Goal: Connect with others: Connect with others

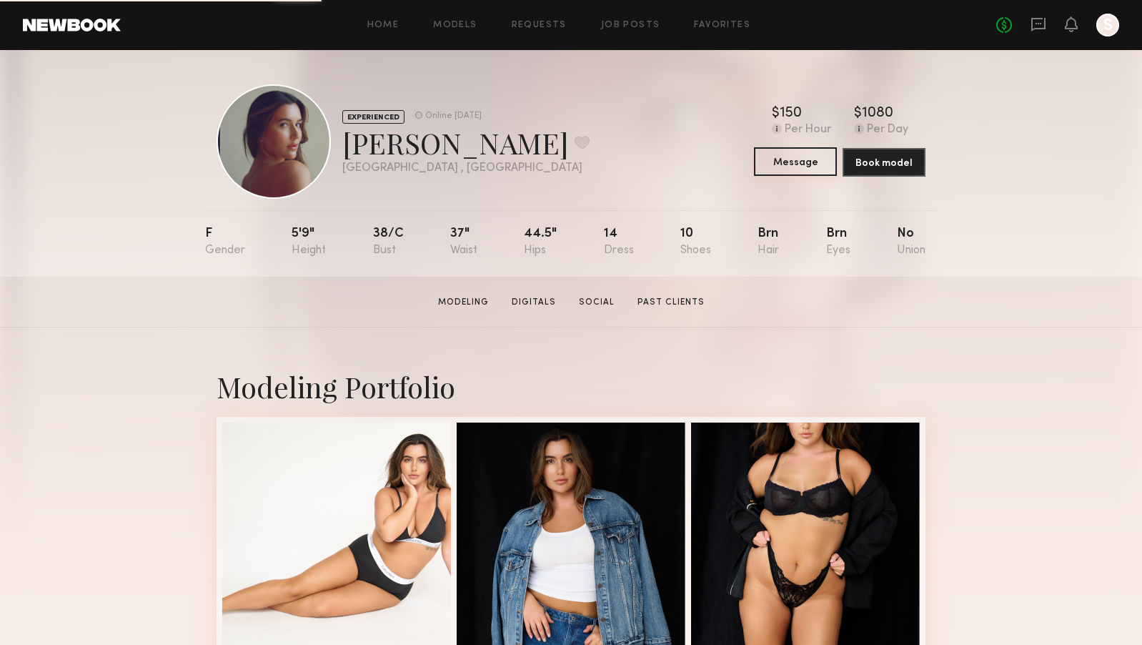
click at [768, 164] on button "Message" at bounding box center [795, 161] width 83 height 29
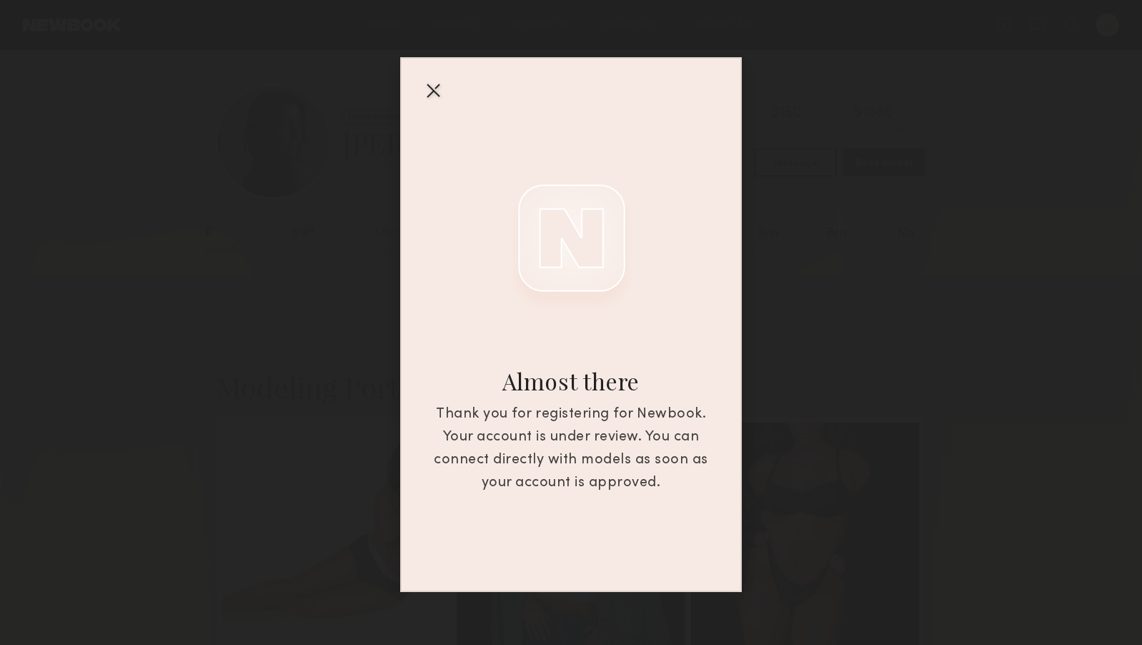
click at [430, 90] on div at bounding box center [433, 90] width 23 height 23
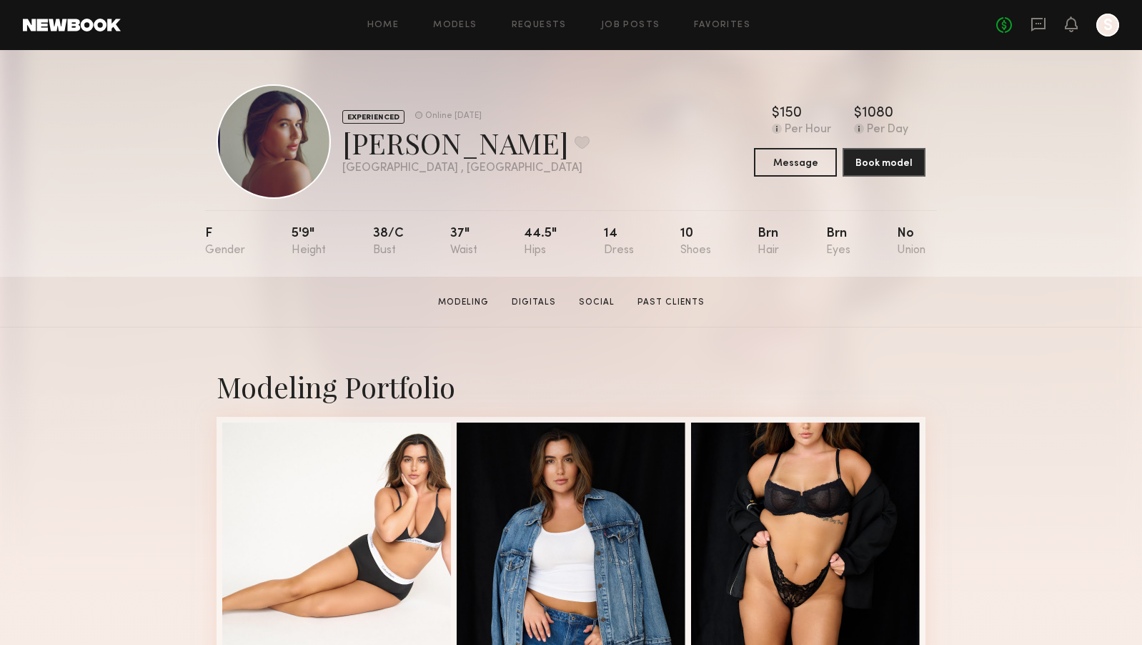
click at [1109, 35] on div at bounding box center [1107, 25] width 23 height 23
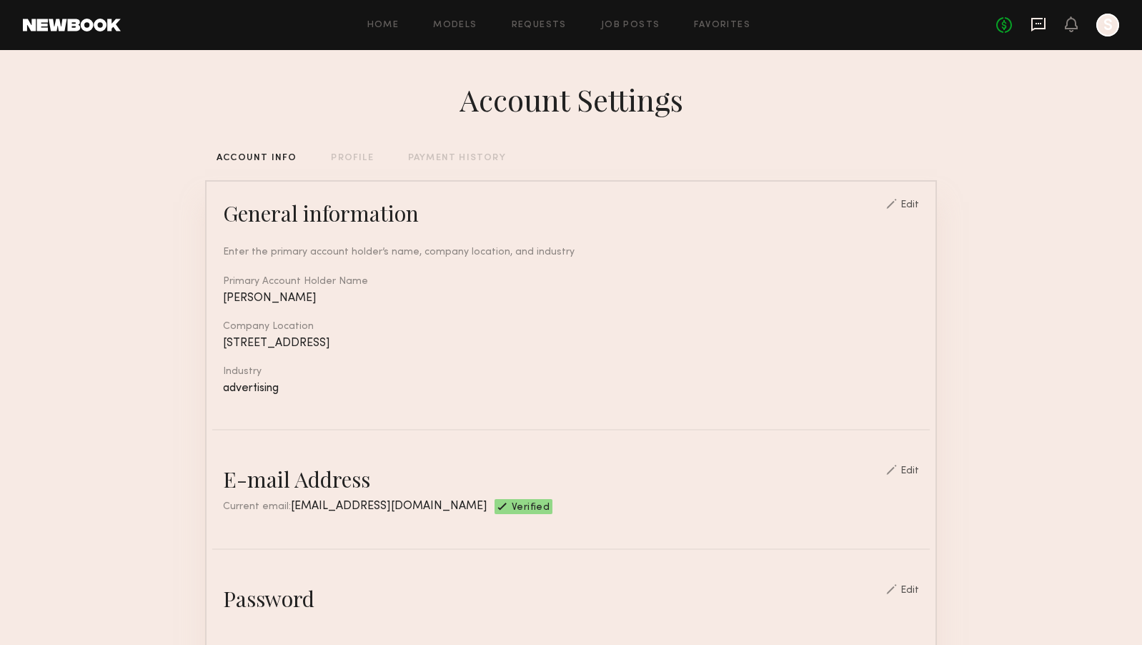
click at [1034, 24] on icon at bounding box center [1039, 24] width 16 height 16
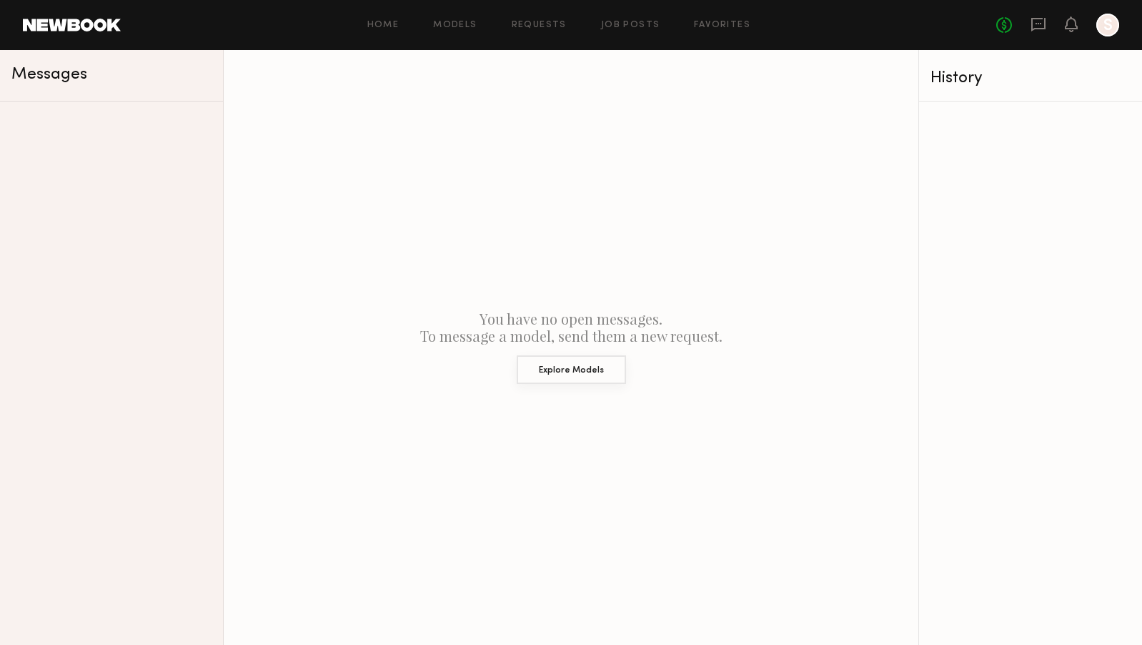
click at [573, 370] on button "Explore Models" at bounding box center [571, 369] width 109 height 29
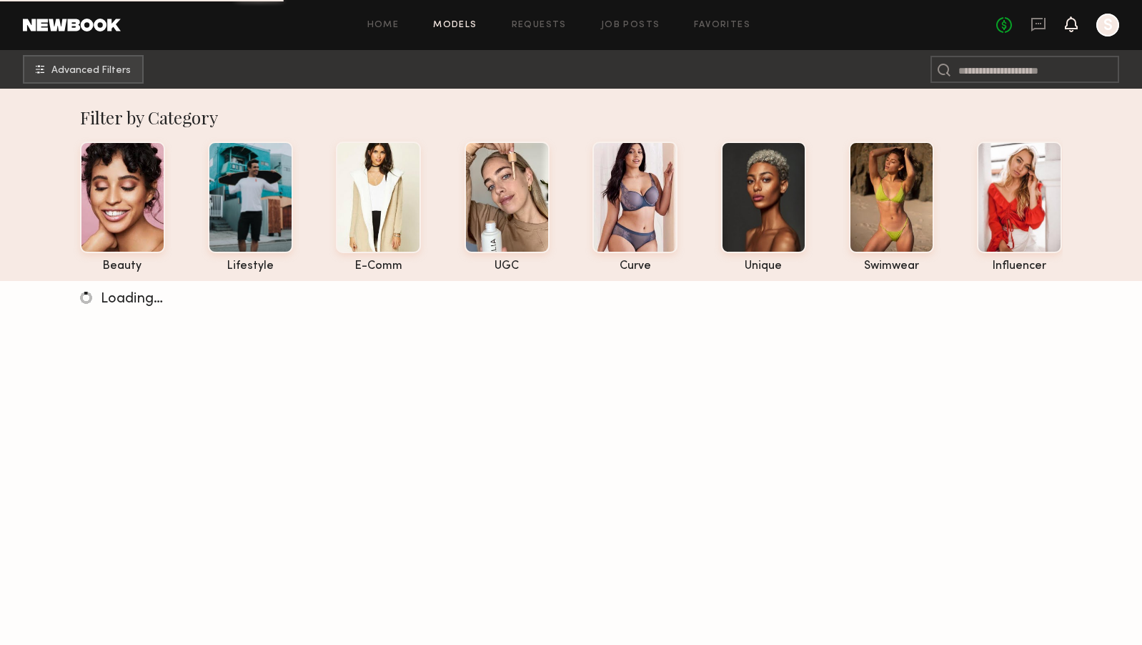
click at [1075, 27] on icon at bounding box center [1071, 24] width 11 height 10
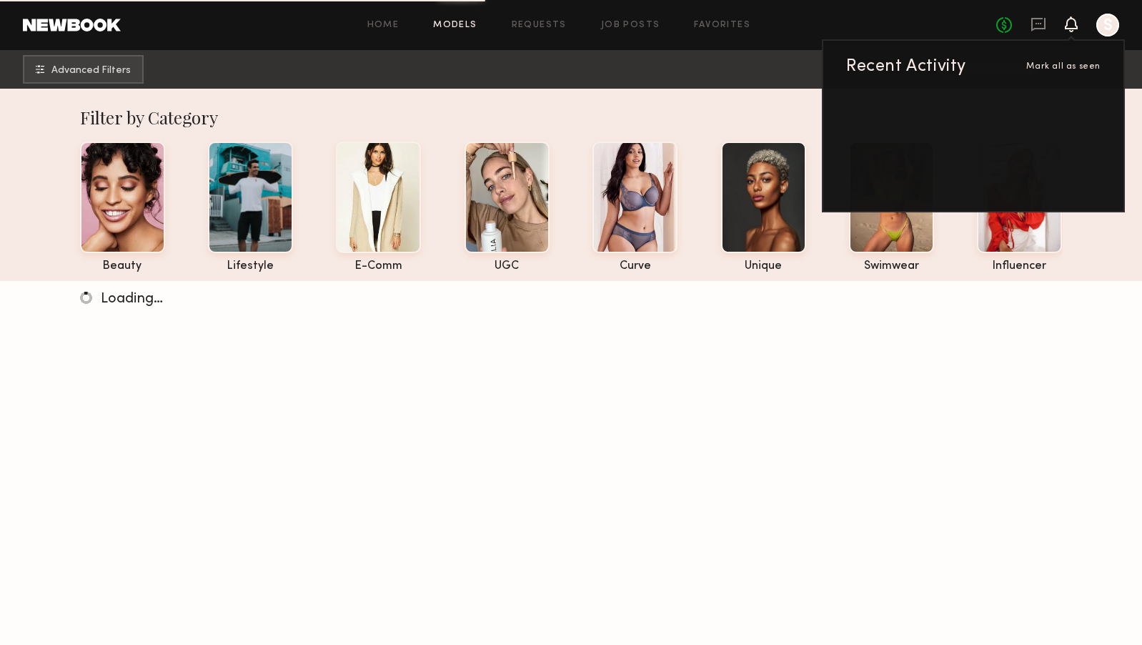
click at [801, 28] on div "Home Models Requests Job Posts Favorites Sign Out" at bounding box center [559, 25] width 876 height 9
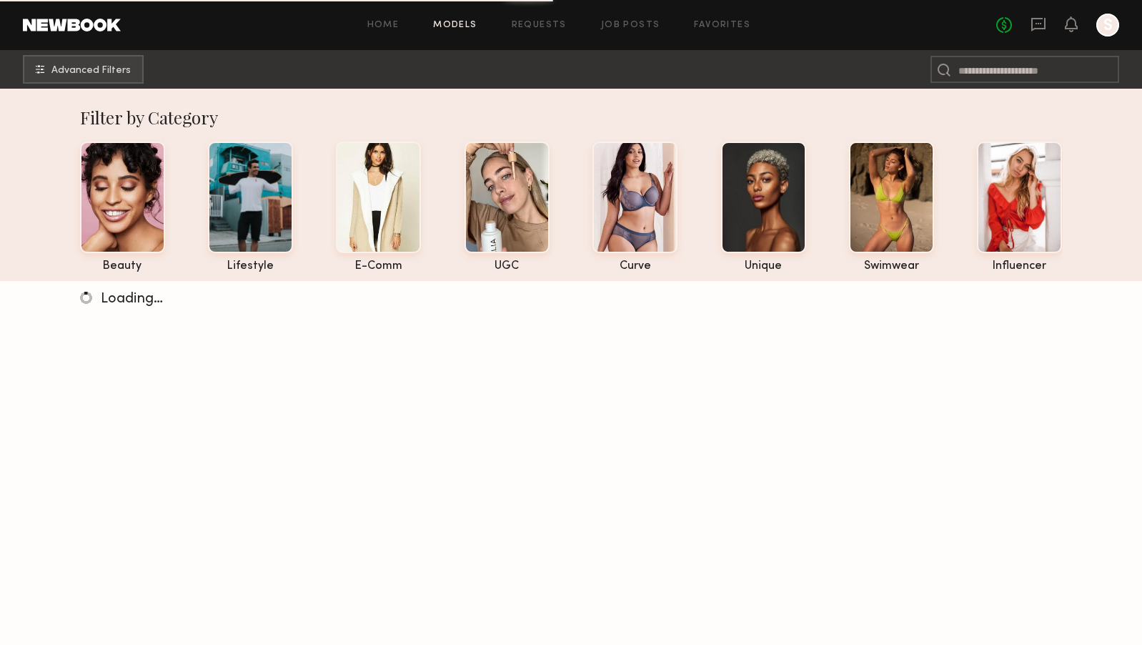
click at [73, 29] on link at bounding box center [72, 25] width 98 height 13
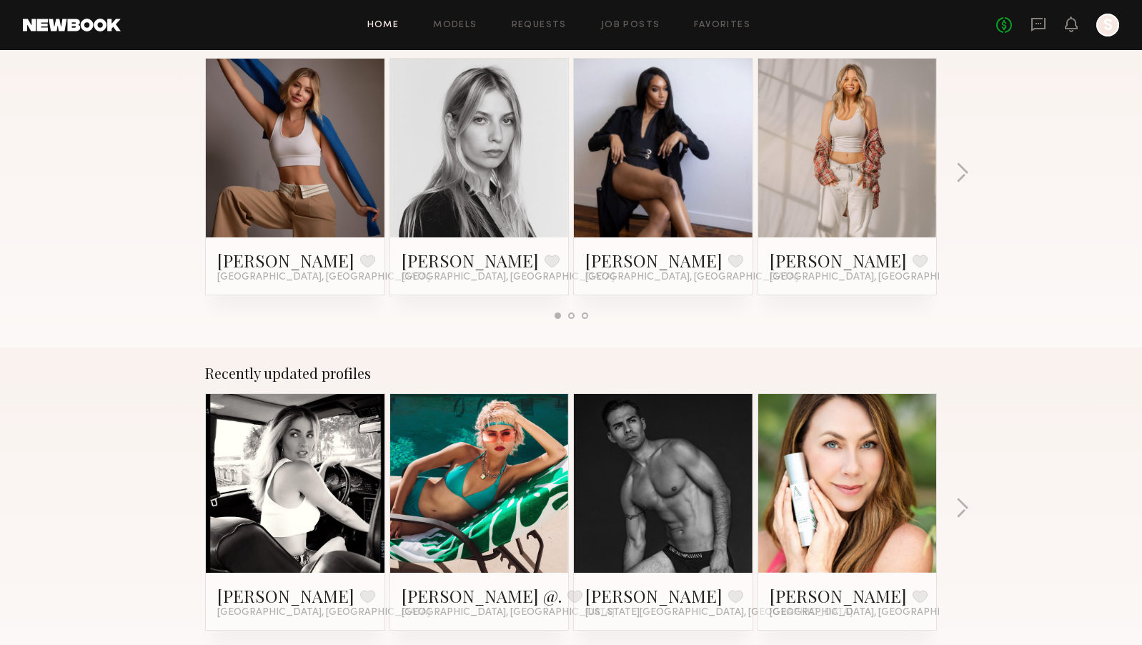
scroll to position [102, 0]
